Goal: Task Accomplishment & Management: Use online tool/utility

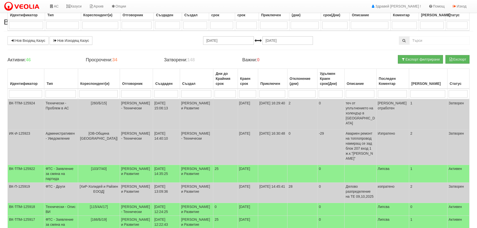
select select "3"
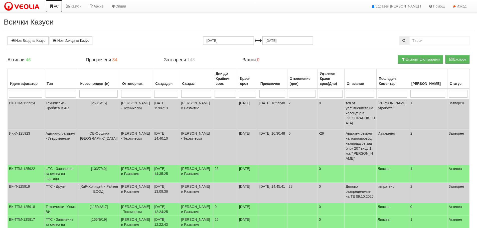
click at [57, 6] on link "АС" at bounding box center [54, 6] width 17 height 13
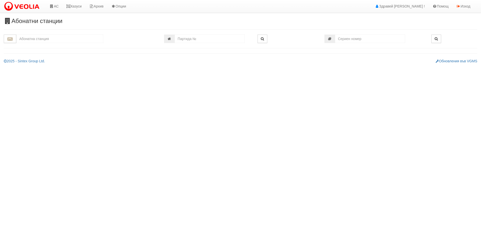
click at [62, 38] on input "text" at bounding box center [59, 39] width 87 height 9
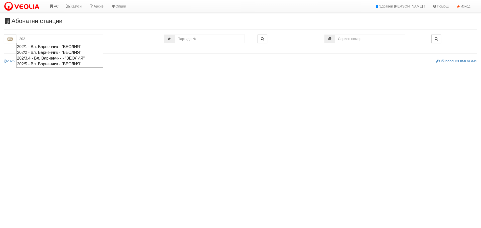
click at [37, 56] on div "202/3,4 - Вл. Варненчик - "ВЕОЛИЯ"" at bounding box center [59, 58] width 85 height 6
type input "202/3,4 - Вл. Варненчик - "ВЕОЛИЯ""
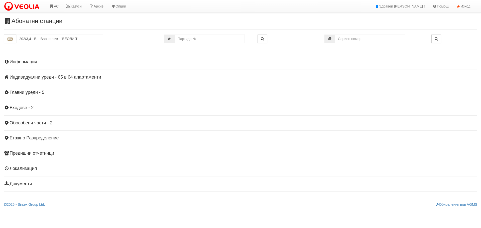
click at [53, 75] on h4 "Индивидуални уреди - 65 в 64 апартаменти" at bounding box center [240, 77] width 473 height 5
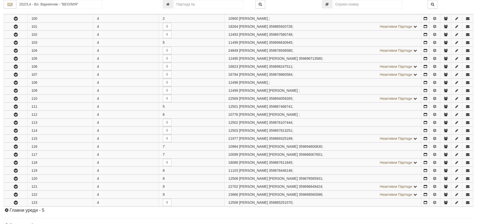
scroll to position [426, 0]
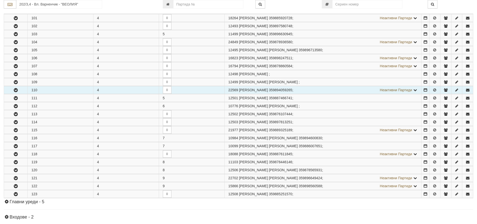
click at [15, 90] on icon "button" at bounding box center [16, 91] width 6 height 4
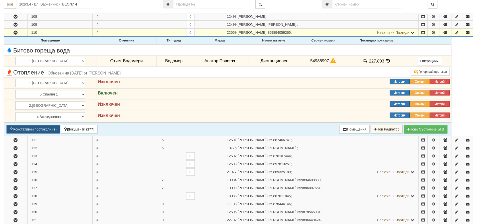
scroll to position [501, 0]
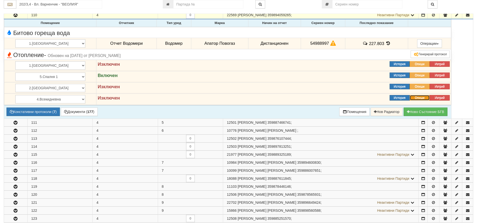
click at [422, 98] on button "Опиши" at bounding box center [420, 98] width 20 height 6
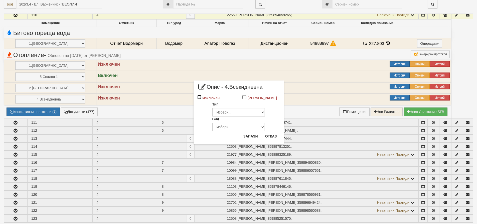
click at [200, 97] on input "Изключен" at bounding box center [199, 97] width 4 height 4
checkbox input "true"
click at [251, 136] on button "Запази" at bounding box center [250, 136] width 21 height 8
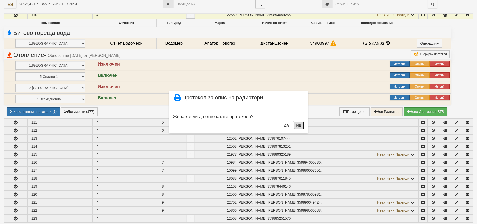
click at [301, 125] on button "НЕ" at bounding box center [298, 126] width 11 height 8
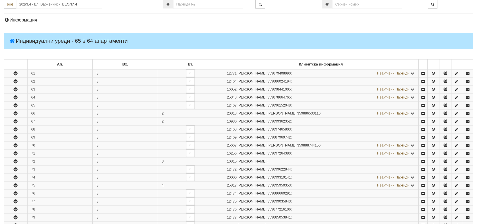
scroll to position [0, 0]
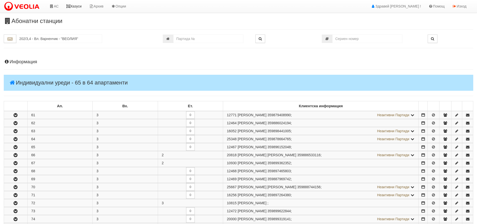
click at [73, 4] on link "Казуси" at bounding box center [73, 6] width 23 height 13
